Goal: Task Accomplishment & Management: Complete application form

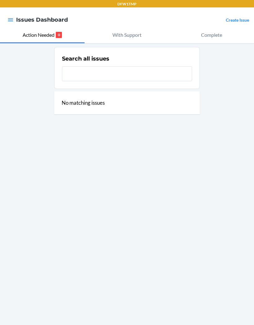
click at [240, 22] on link "Create Issue" at bounding box center [236, 19] width 23 height 5
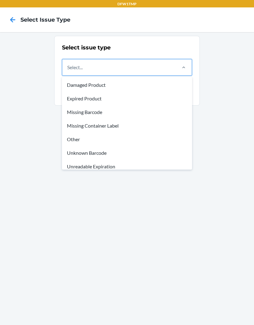
click at [113, 151] on div "Unknown Barcode" at bounding box center [126, 153] width 127 height 14
click at [68, 71] on input "option Unknown Barcode focused, 6 of 8. 8 results available. Use Up and Down to…" at bounding box center [67, 67] width 1 height 7
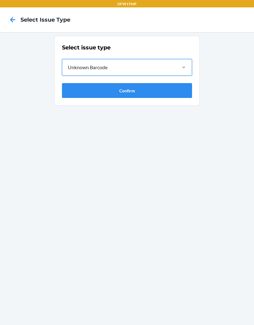
click at [157, 95] on button "Confirm" at bounding box center [127, 90] width 130 height 15
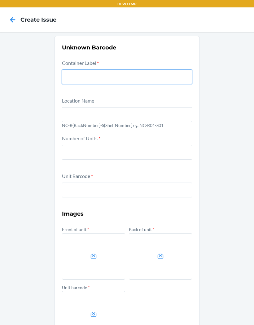
click at [159, 75] on input "text" at bounding box center [127, 77] width 130 height 15
type input "CDMPB2VK5FC"
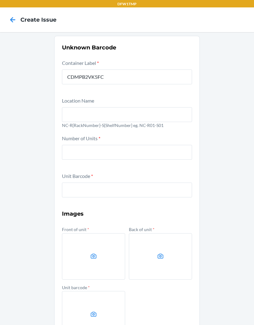
click at [183, 116] on input "text" at bounding box center [127, 114] width 130 height 15
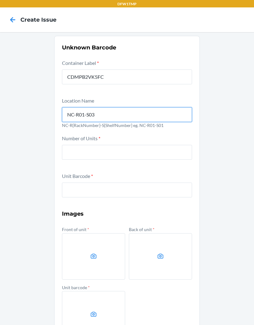
type input "NC-R01-S03"
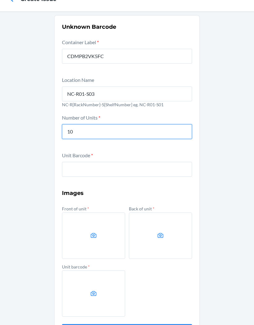
scroll to position [20, 0]
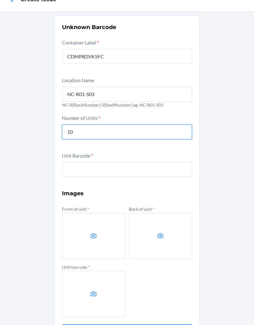
type input "10"
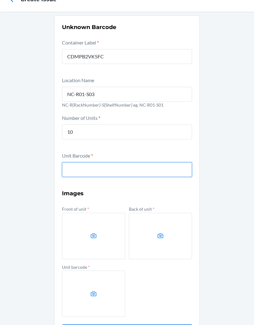
click at [68, 172] on input "text" at bounding box center [127, 169] width 130 height 15
type input "080066319919"
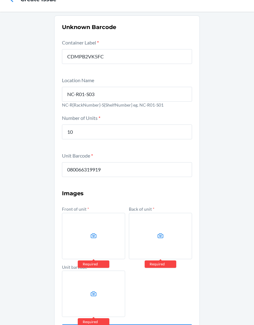
click at [94, 218] on label at bounding box center [93, 236] width 63 height 46
click at [0, 0] on input "file" at bounding box center [0, 0] width 0 height 0
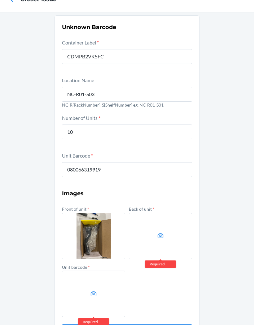
click at [165, 239] on label at bounding box center [160, 236] width 63 height 46
click at [0, 0] on input "file" at bounding box center [0, 0] width 0 height 0
click at [96, 296] on icon at bounding box center [94, 294] width 6 height 5
click at [0, 0] on input "file" at bounding box center [0, 0] width 0 height 0
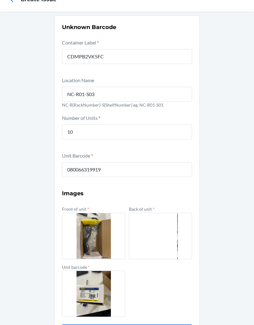
scroll to position [25, 0]
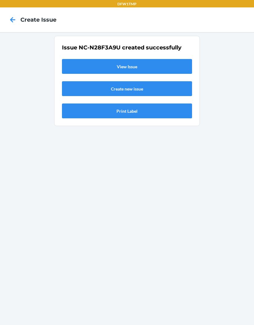
click at [86, 59] on link "View Issue" at bounding box center [127, 66] width 130 height 15
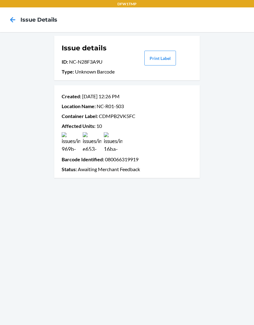
click at [170, 321] on div "Issue details ID : NC-N28F3A9U Type : Unknown Barcode Print Label Created : [DA…" at bounding box center [127, 178] width 254 height 293
click at [174, 321] on div "Issue details ID : NC-N28F3A9U Type : Unknown Barcode Print Label Created : [DA…" at bounding box center [127, 178] width 254 height 293
click at [8, 17] on icon at bounding box center [12, 20] width 11 height 11
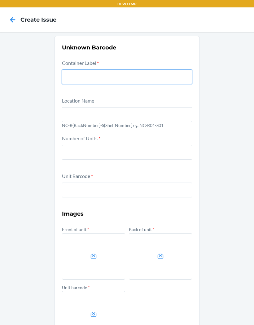
click at [101, 70] on input "text" at bounding box center [127, 77] width 130 height 15
type input "CD7G4QLWKMP"
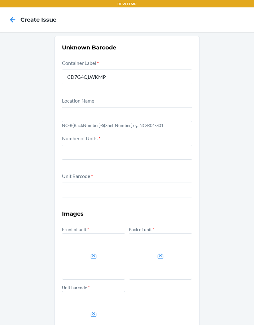
click at [176, 107] on input "text" at bounding box center [127, 114] width 130 height 15
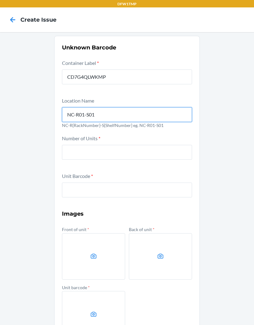
type input "NC-R01-S01"
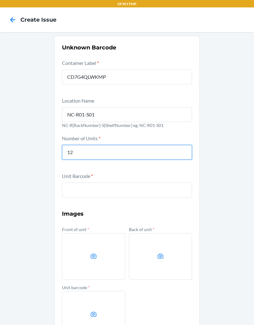
type input "12"
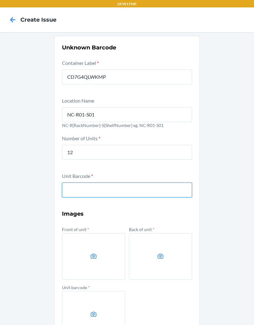
click at [159, 183] on input "text" at bounding box center [127, 190] width 130 height 15
type input "080066271972"
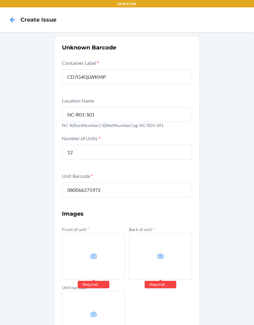
click at [97, 242] on label at bounding box center [93, 257] width 63 height 46
click at [0, 0] on input "file" at bounding box center [0, 0] width 0 height 0
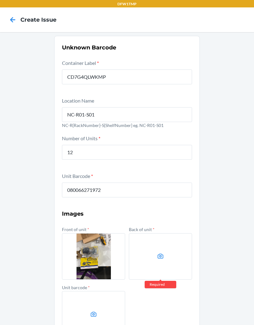
click at [108, 291] on label at bounding box center [93, 314] width 63 height 46
click at [0, 0] on input "file" at bounding box center [0, 0] width 0 height 0
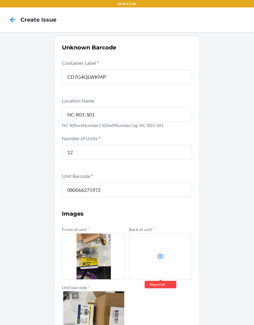
click at [158, 234] on label at bounding box center [160, 257] width 63 height 46
click at [0, 0] on input "file" at bounding box center [0, 0] width 0 height 0
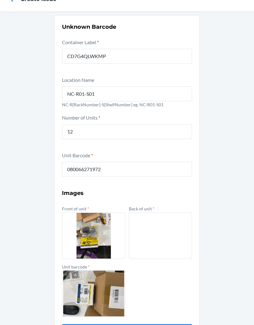
scroll to position [20, 0]
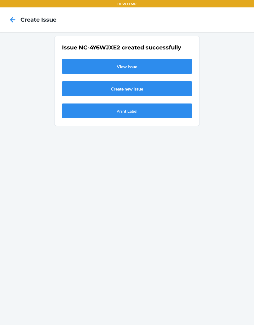
scroll to position [0, 0]
click at [102, 59] on link "View Issue" at bounding box center [127, 66] width 130 height 15
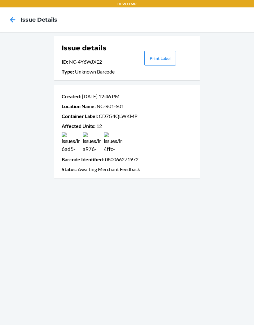
click at [11, 17] on icon at bounding box center [12, 19] width 5 height 5
